Goal: Information Seeking & Learning: Learn about a topic

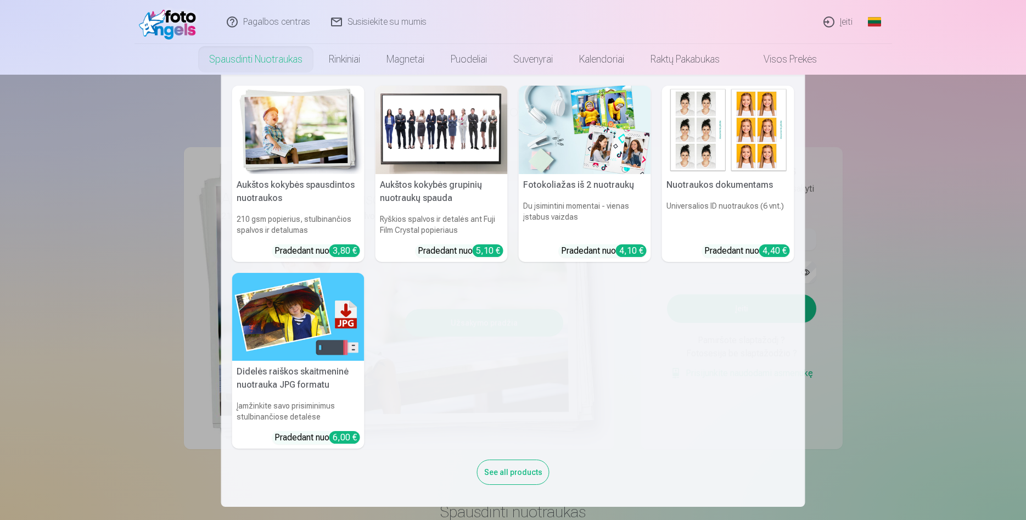
click at [700, 373] on div "Aukštos kokybės spausdintos nuotraukos 210 gsm popierius, stulbinančios spalvos…" at bounding box center [513, 291] width 562 height 410
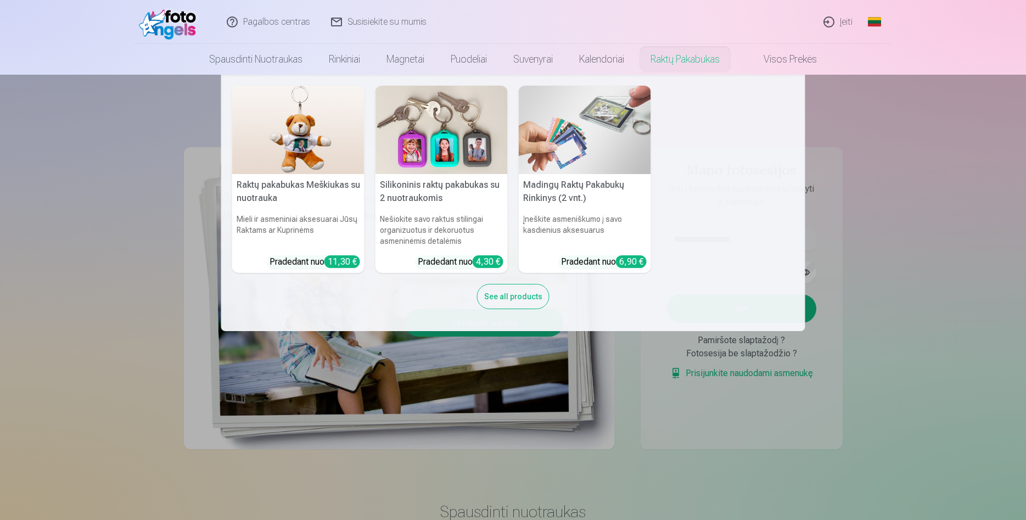
click at [274, 139] on img at bounding box center [298, 130] width 132 height 88
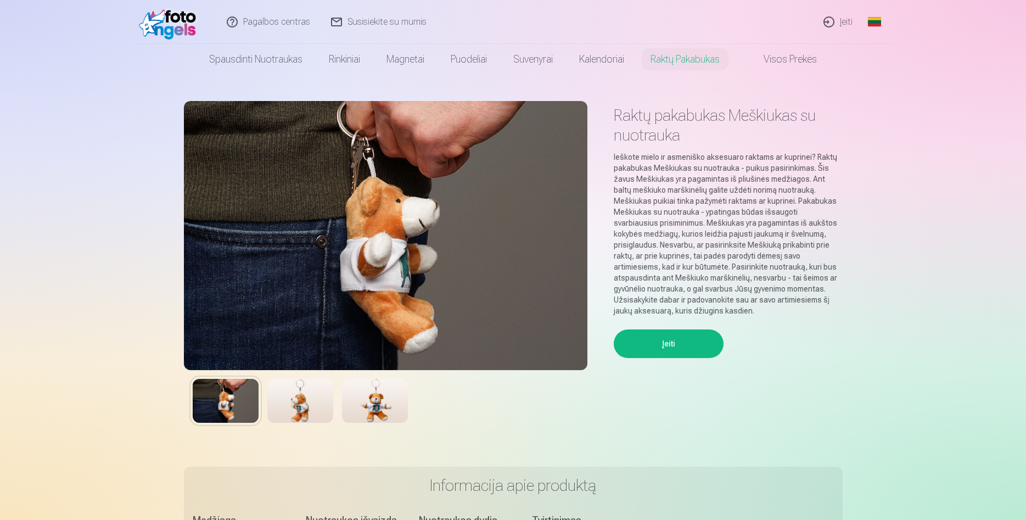
click at [285, 404] on img at bounding box center [300, 401] width 66 height 44
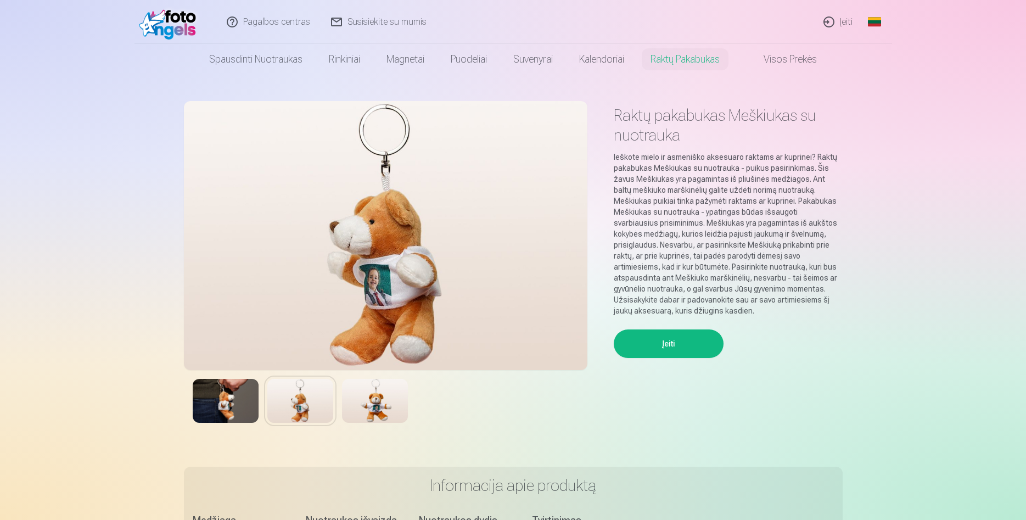
click at [376, 405] on img at bounding box center [375, 401] width 66 height 44
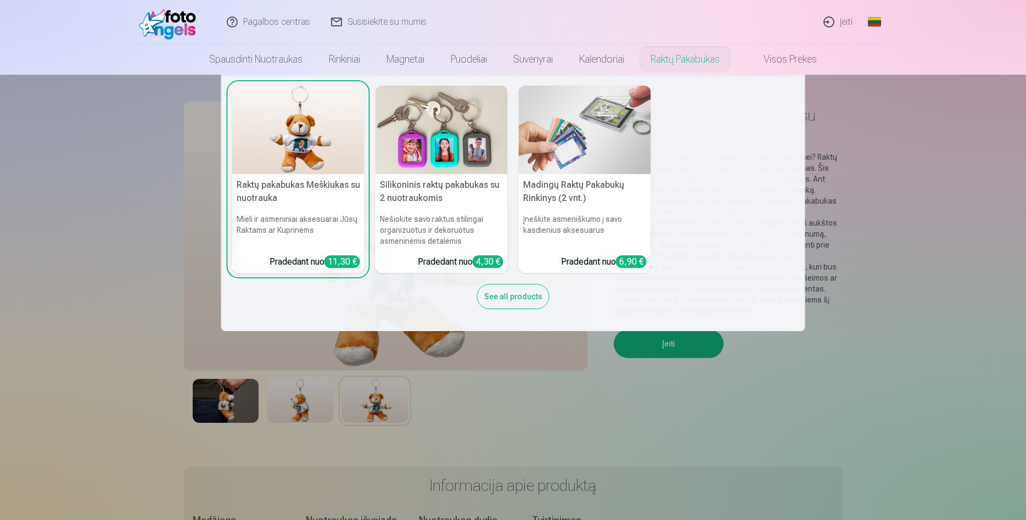
click at [599, 125] on img at bounding box center [585, 130] width 132 height 88
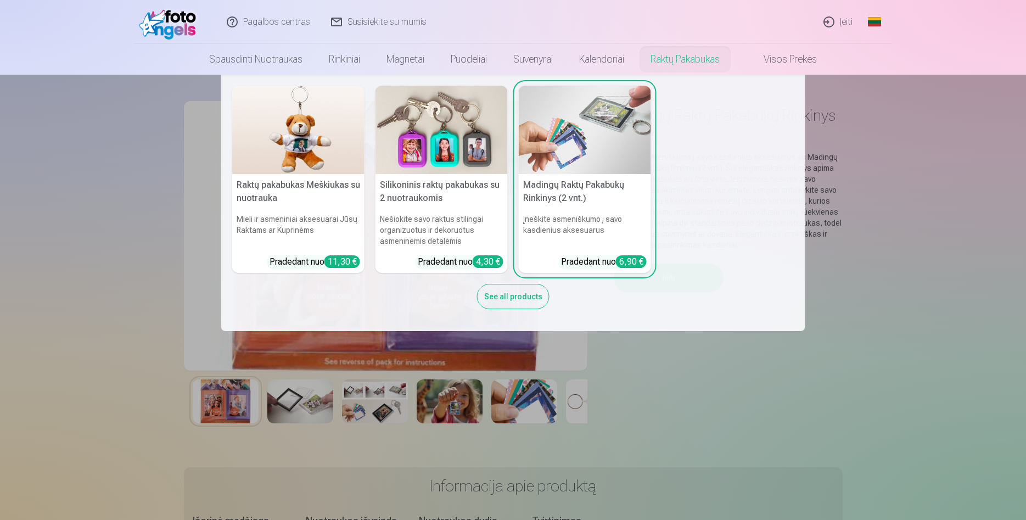
click at [442, 149] on img at bounding box center [441, 130] width 132 height 88
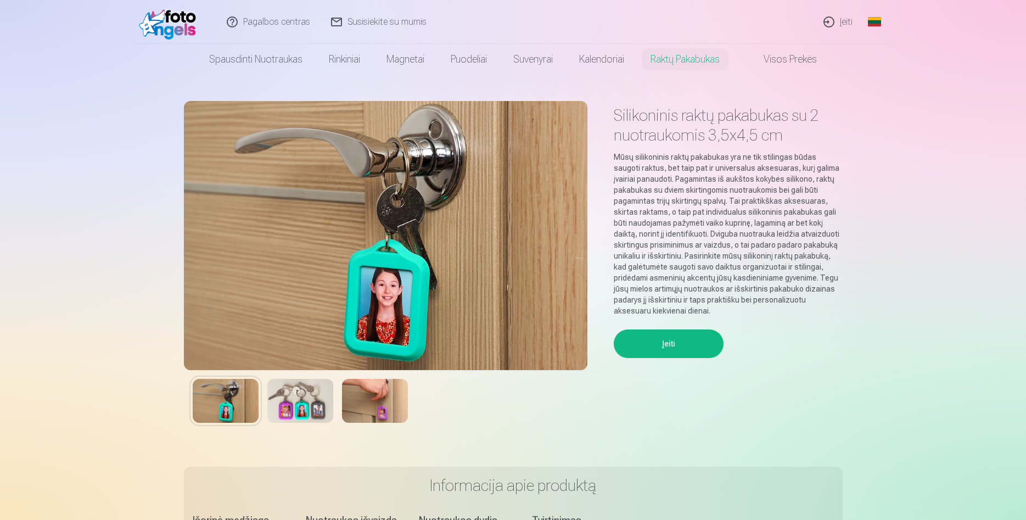
click at [310, 396] on img at bounding box center [300, 401] width 66 height 44
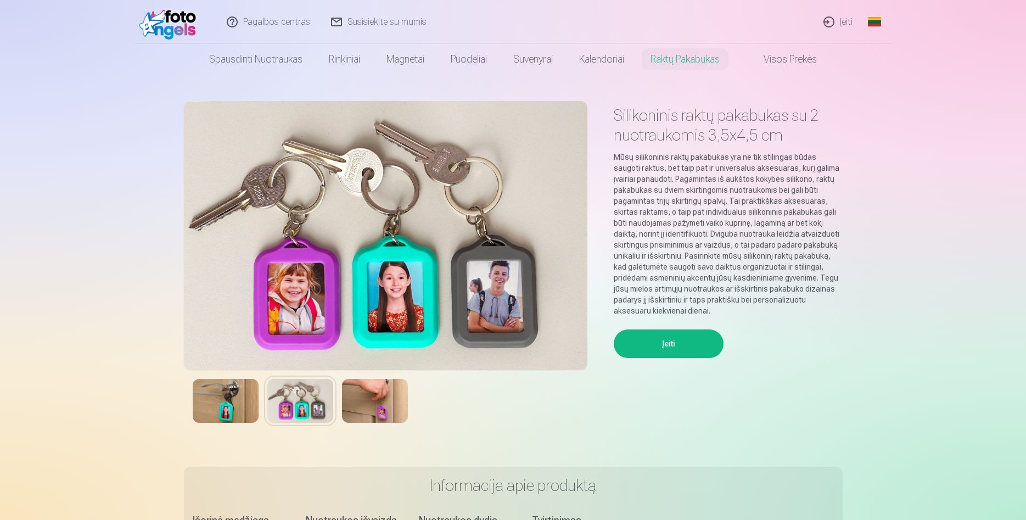
click at [374, 400] on img at bounding box center [375, 401] width 66 height 44
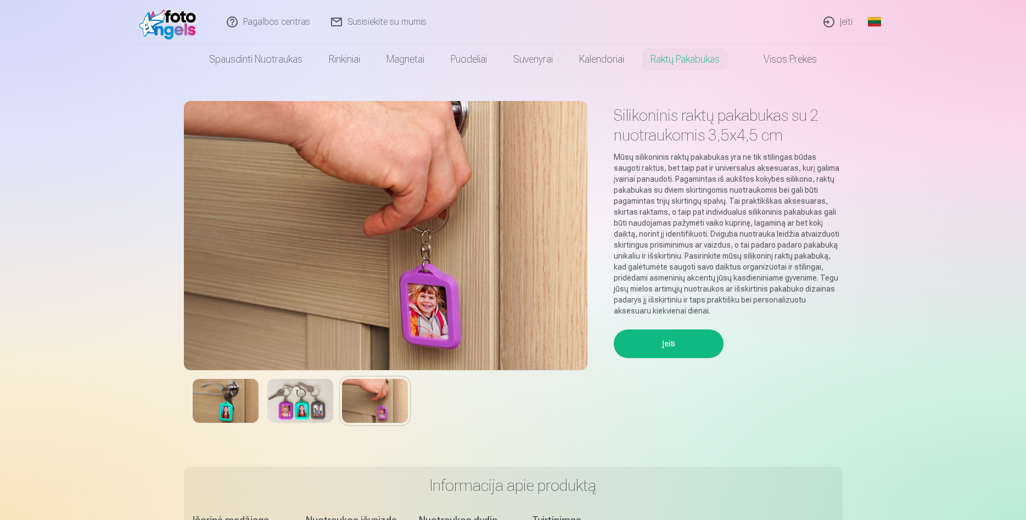
click at [212, 410] on img at bounding box center [226, 401] width 66 height 44
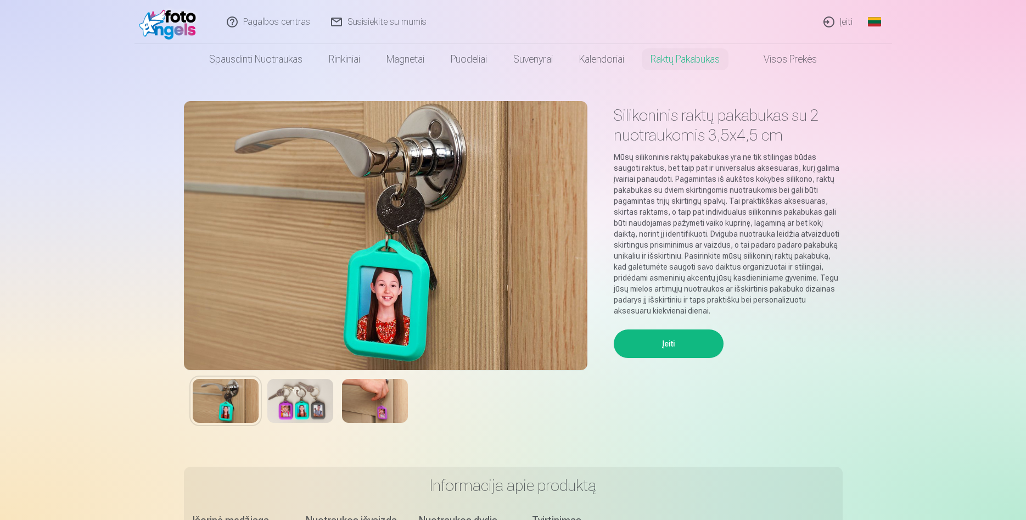
click at [322, 410] on img at bounding box center [300, 401] width 66 height 44
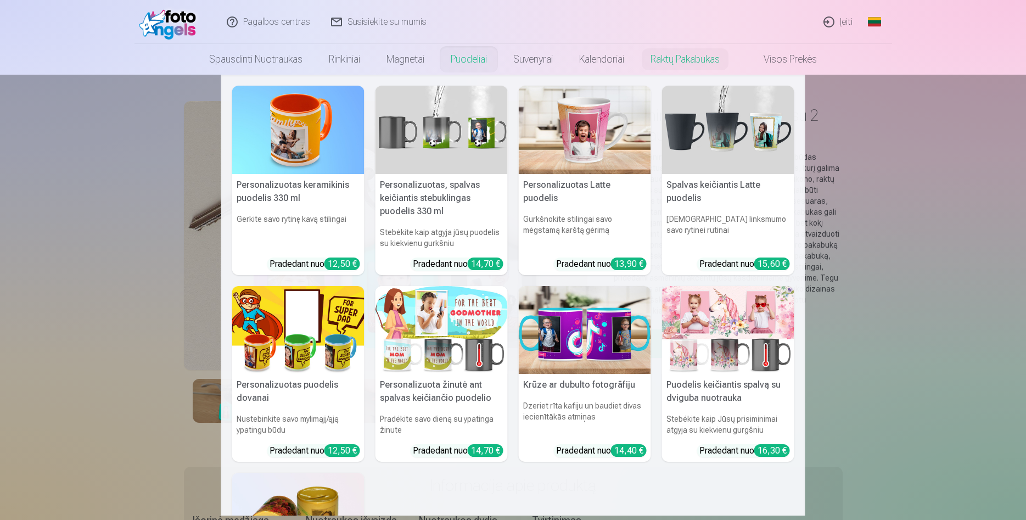
click at [474, 64] on link "Puodeliai" at bounding box center [468, 59] width 63 height 31
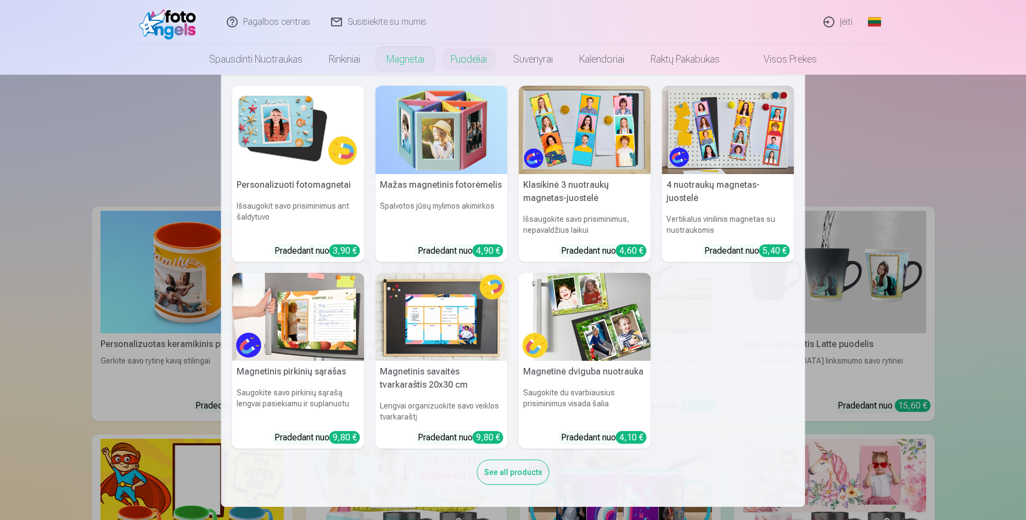
click at [319, 334] on img at bounding box center [298, 317] width 132 height 88
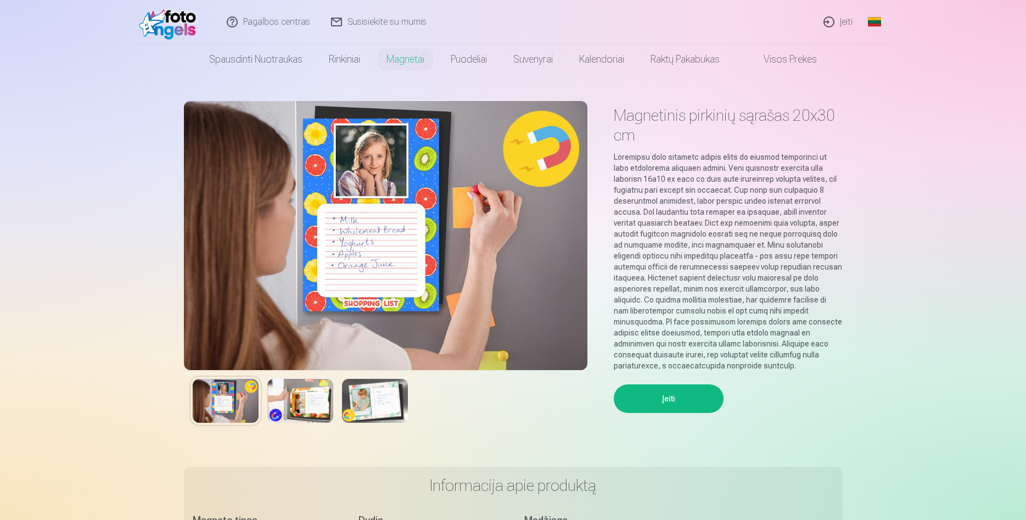
click at [301, 401] on img at bounding box center [300, 401] width 66 height 44
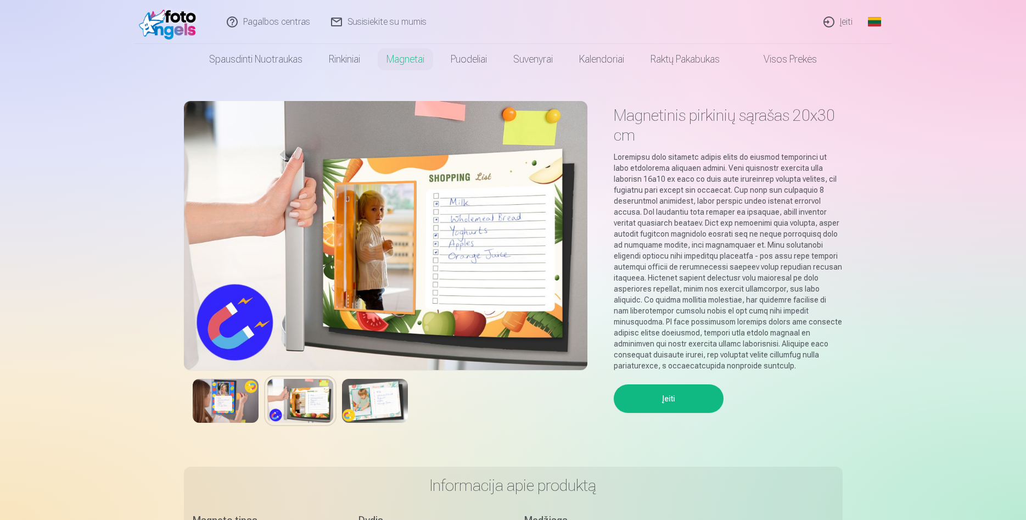
click at [373, 406] on img at bounding box center [375, 401] width 66 height 44
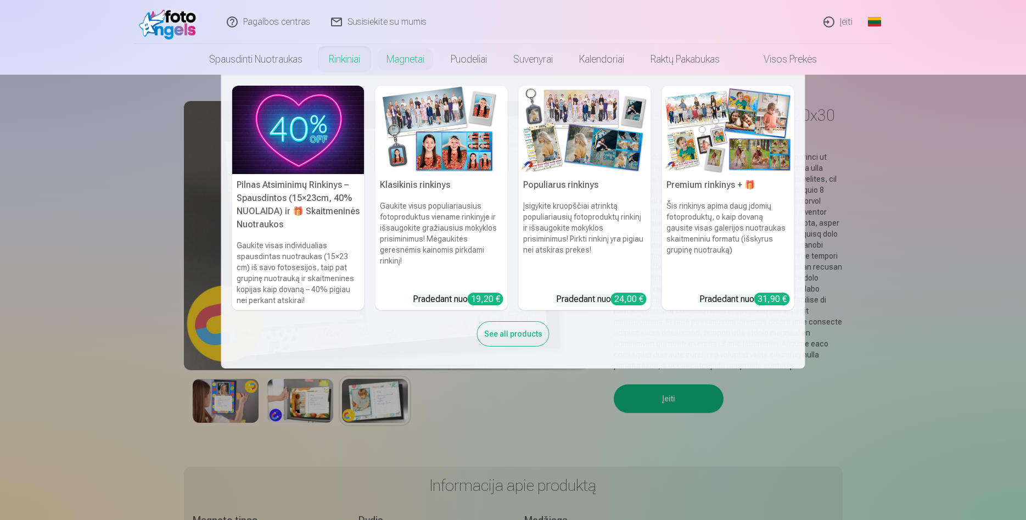
click at [449, 151] on img at bounding box center [441, 130] width 132 height 88
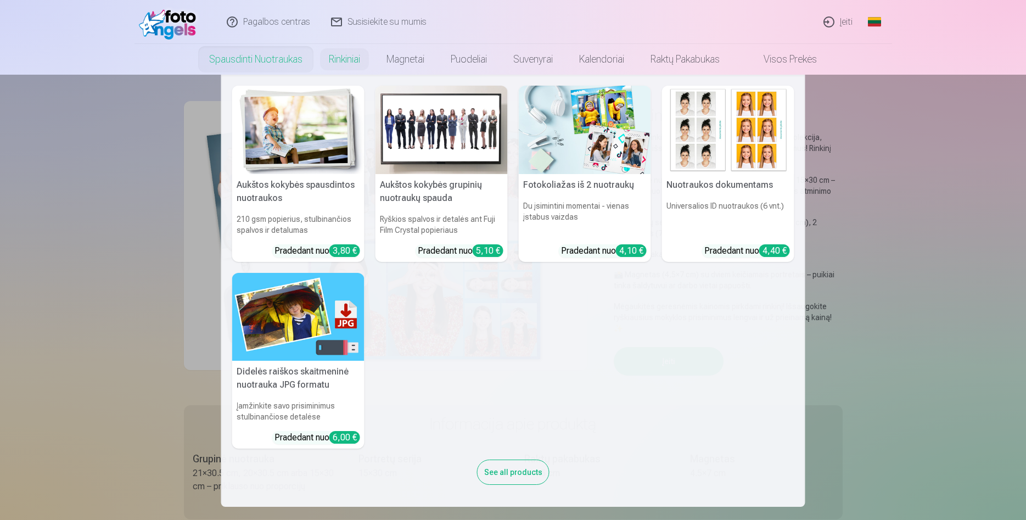
click at [260, 58] on link "Spausdinti nuotraukas" at bounding box center [256, 59] width 120 height 31
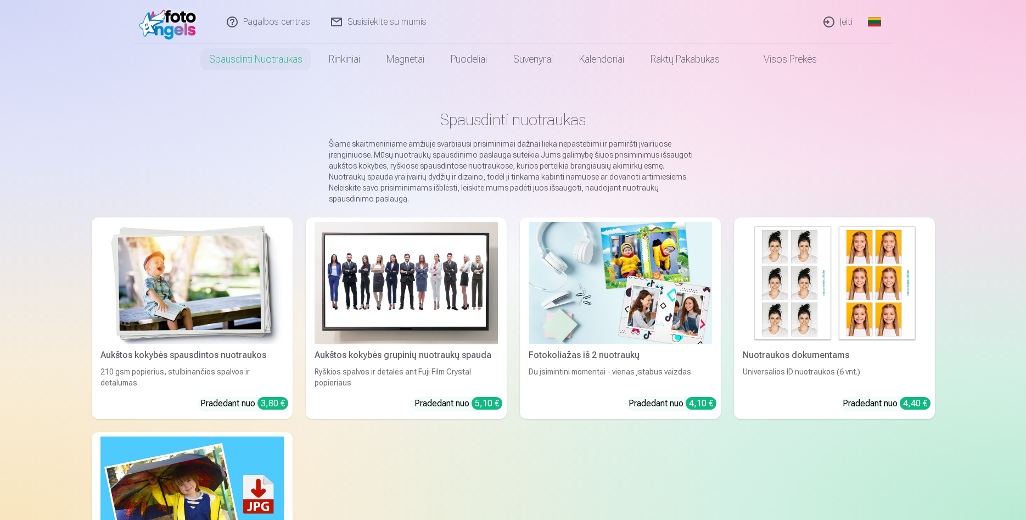
click at [845, 18] on link "Įeiti" at bounding box center [838, 22] width 50 height 44
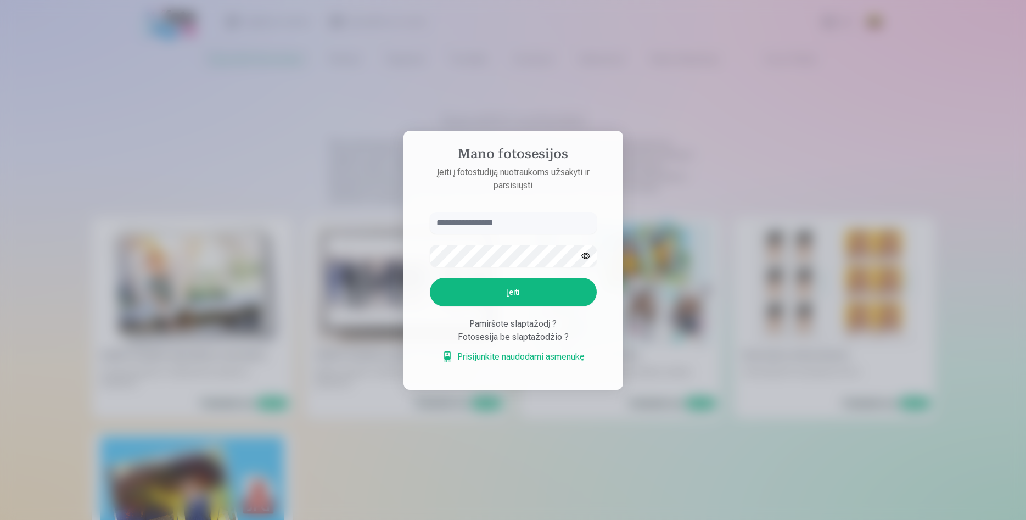
click at [483, 428] on div at bounding box center [513, 260] width 1026 height 520
